Goal: Task Accomplishment & Management: Manage account settings

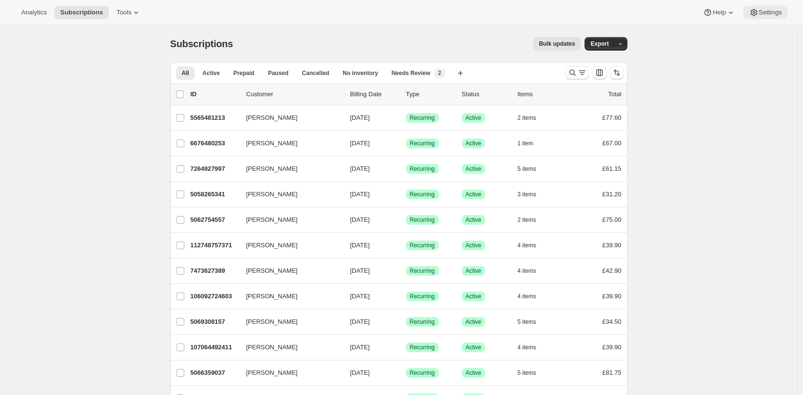
click at [753, 11] on icon at bounding box center [754, 13] width 10 height 10
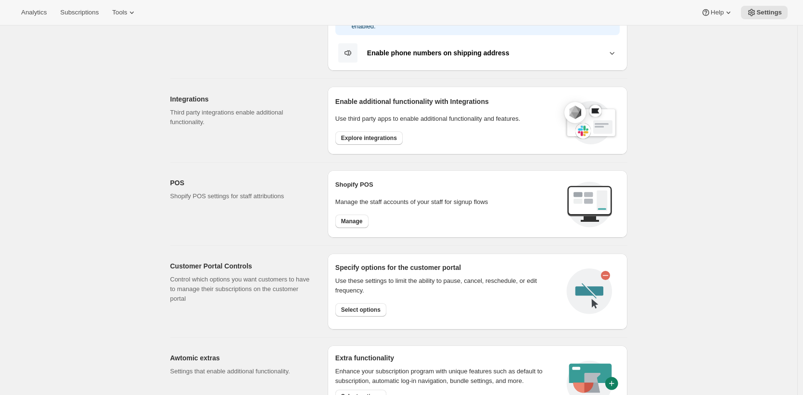
scroll to position [394, 0]
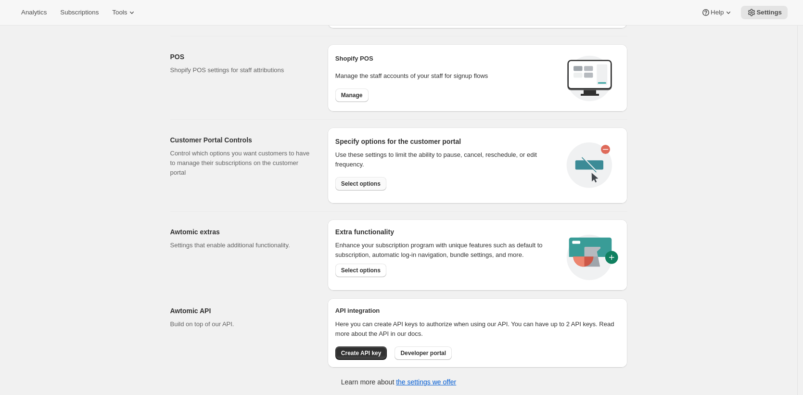
click at [362, 178] on button "Select options" at bounding box center [360, 183] width 51 height 13
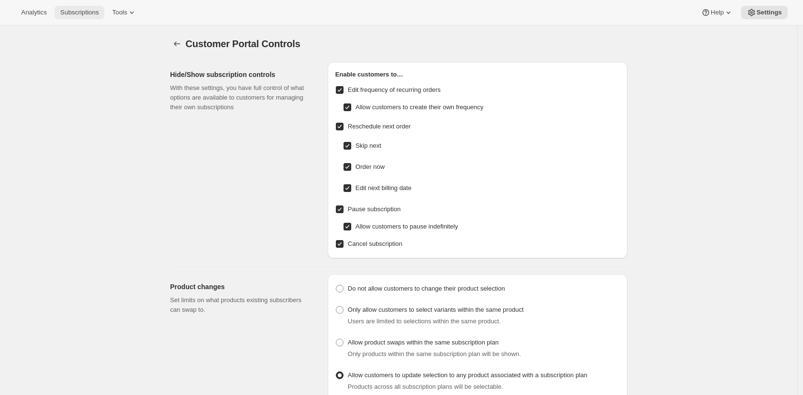
click at [93, 9] on span "Subscriptions" at bounding box center [79, 13] width 38 height 8
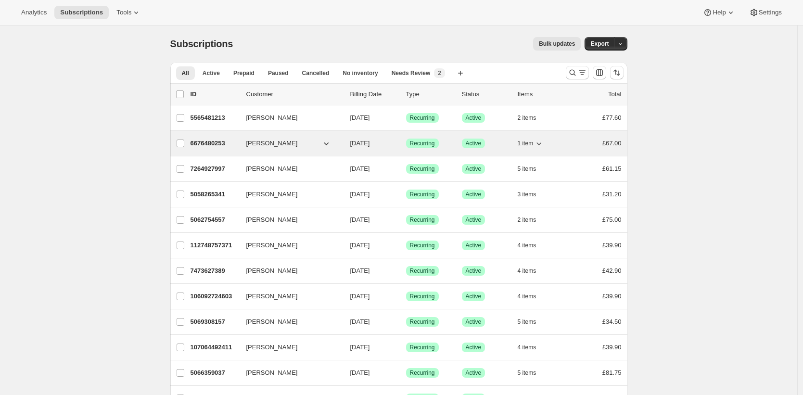
click at [222, 147] on p "6676480253" at bounding box center [215, 144] width 48 height 10
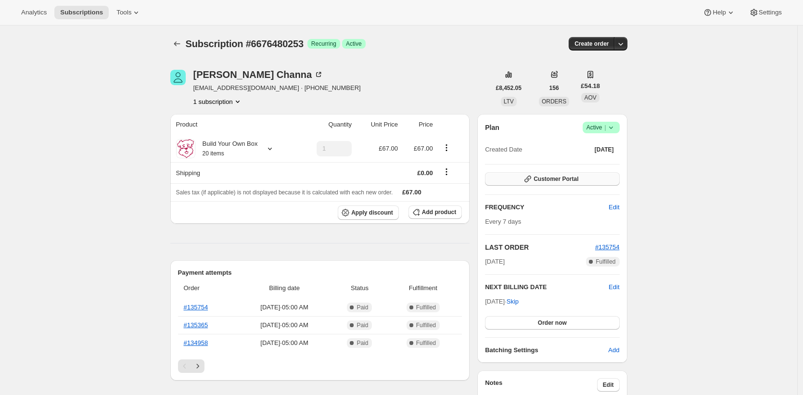
click at [551, 182] on span "Customer Portal" at bounding box center [556, 179] width 45 height 8
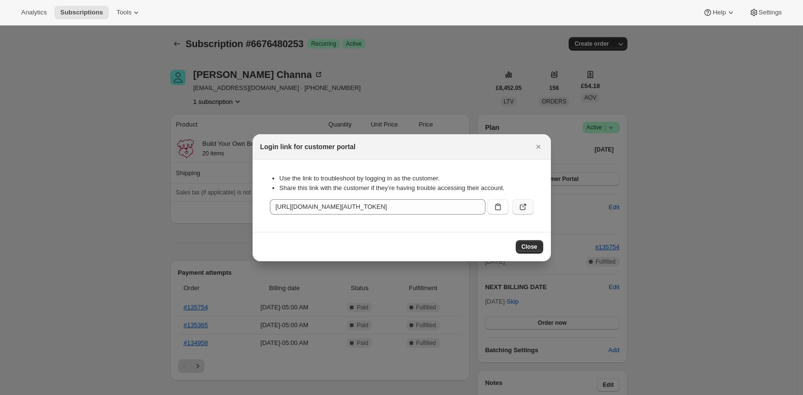
click at [521, 211] on icon ":rnm:" at bounding box center [523, 207] width 10 height 10
